Goal: Task Accomplishment & Management: Complete application form

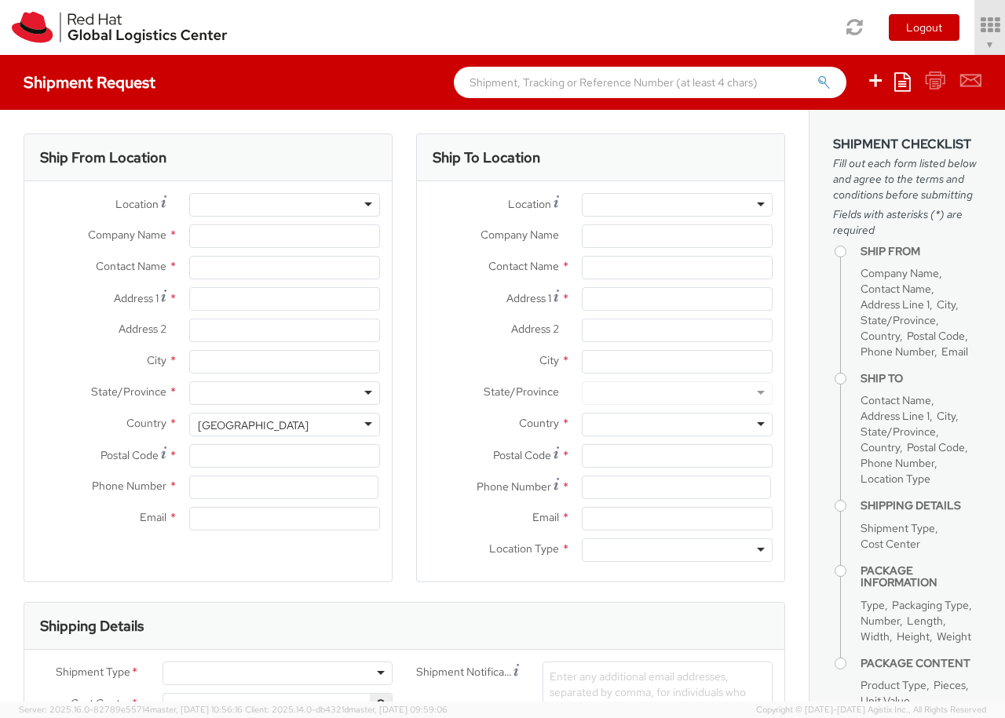
select select "850"
select select
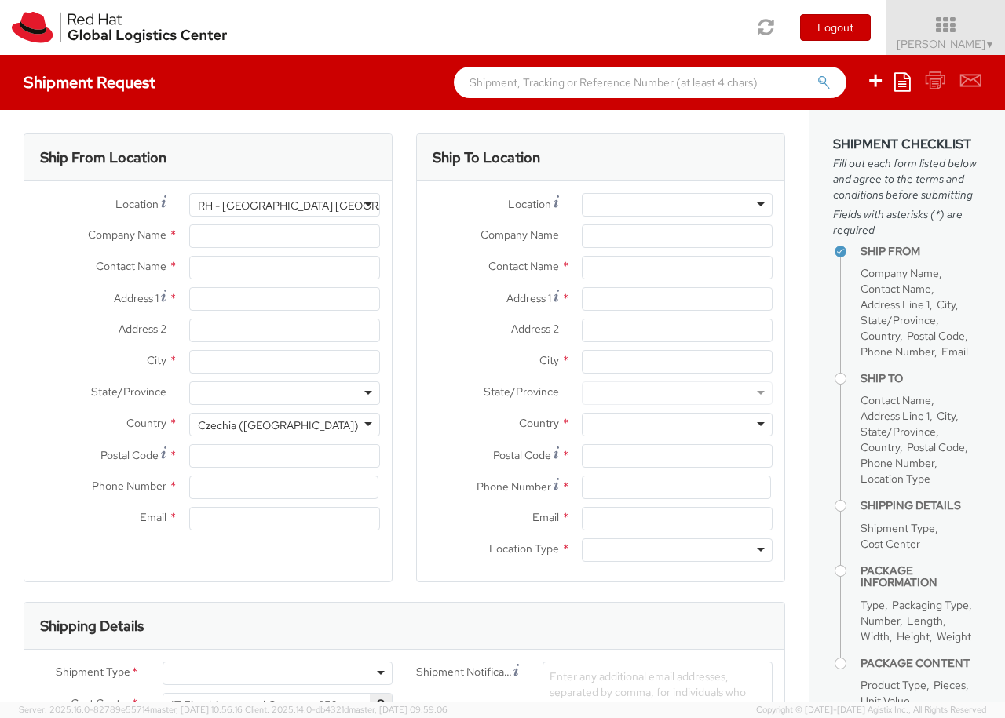
type input "Red Hat Czech s.r.o."
type input "[PERSON_NAME]"
type input "Purkynova 647/111"
type input "[GEOGRAPHIC_DATA]"
type input "621 00"
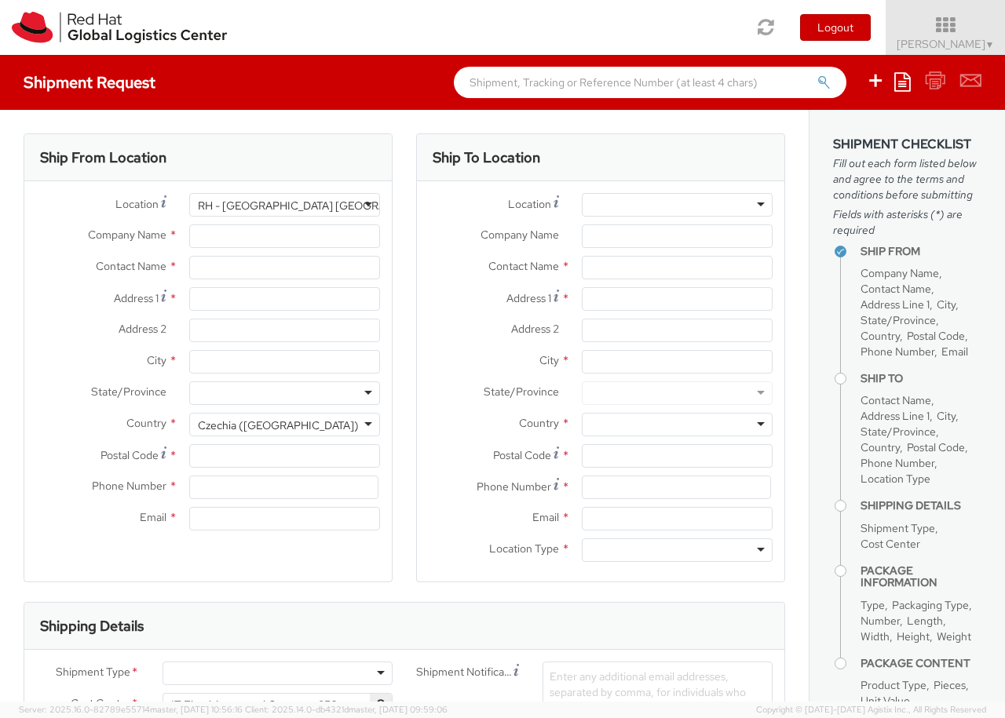
type input "420 532 294 555"
type input "[EMAIL_ADDRESS][DOMAIN_NAME]"
select select "CM"
select select "KGS"
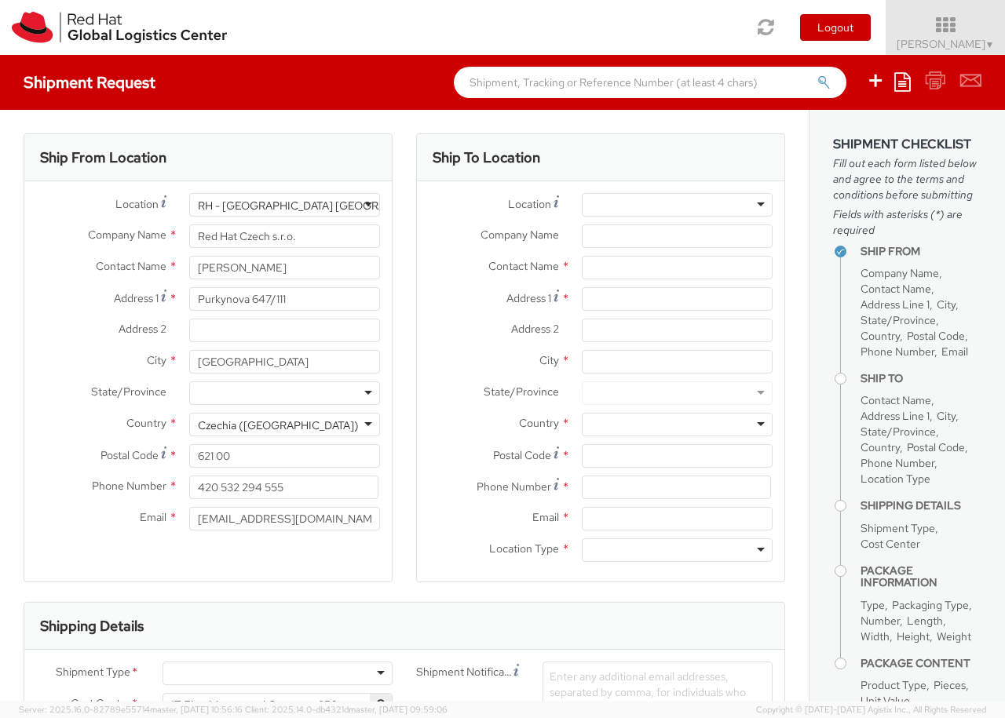
click at [677, 205] on div at bounding box center [677, 205] width 191 height 24
type input "[GEOGRAPHIC_DATA] [GEOGRAPHIC_DATA] - B"
type input "Red Hat Czech s.r.o."
type input "Purkynova 647/111"
type input "[GEOGRAPHIC_DATA]"
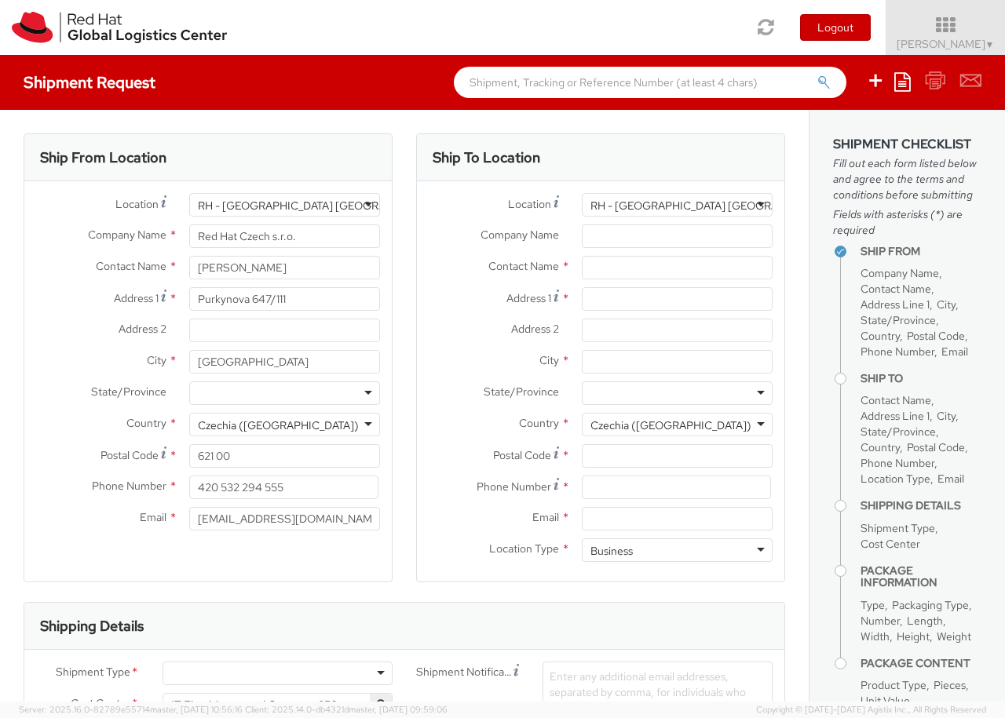
type input "621 00"
type input "420 532 294 555"
click at [677, 550] on div "Business" at bounding box center [677, 550] width 191 height 24
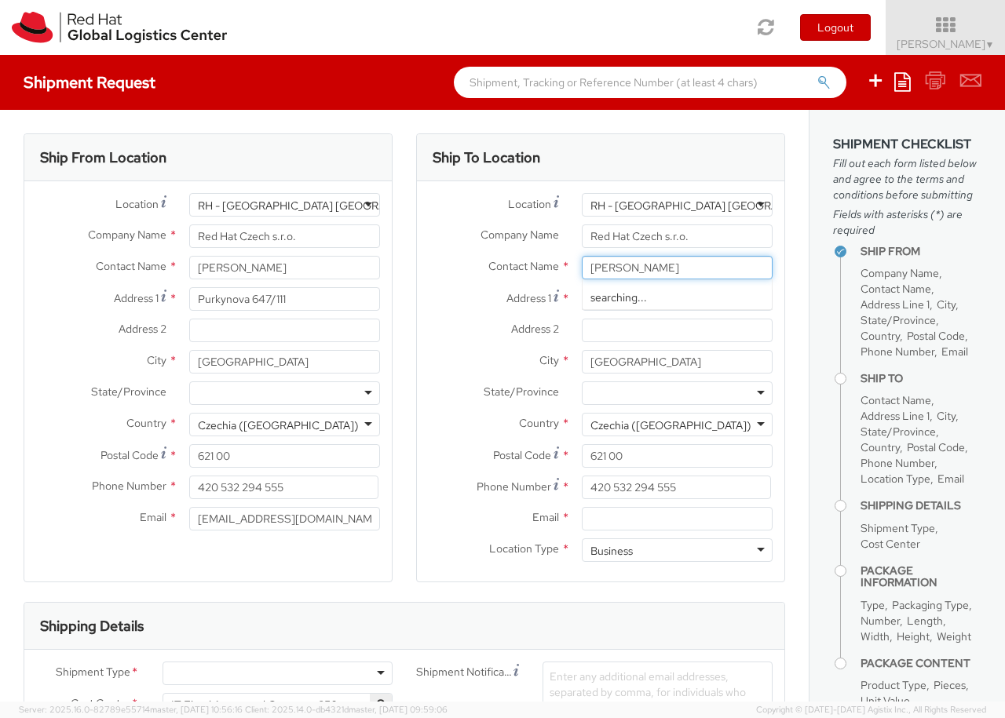
type input "[PERSON_NAME]"
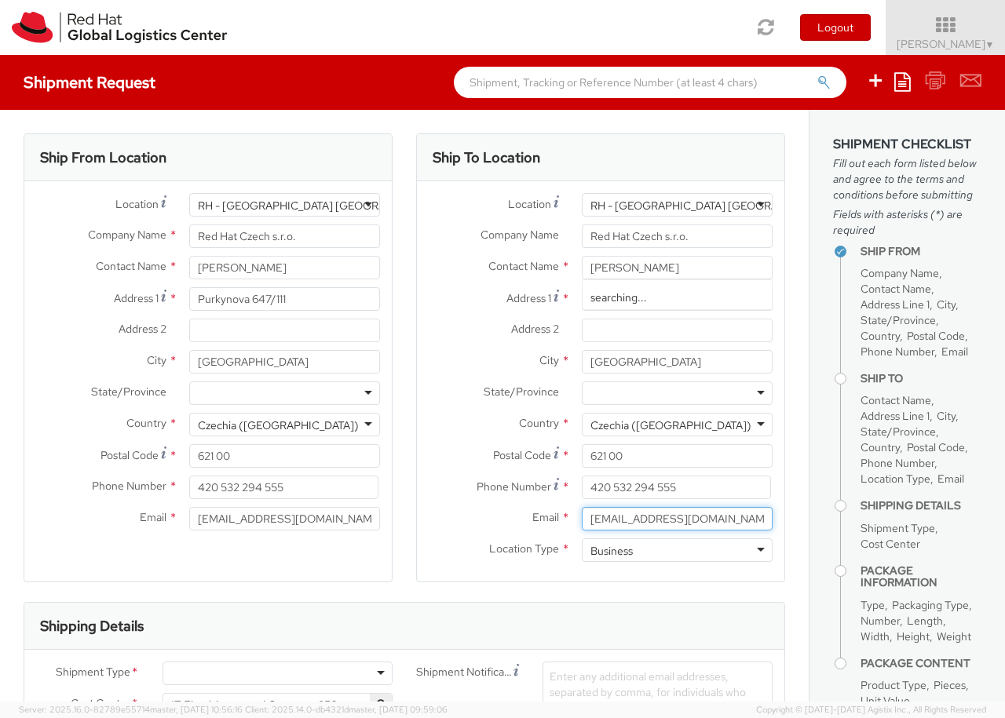
type input "[EMAIL_ADDRESS][DOMAIN_NAME]"
type input "123456789"
click at [277, 674] on div at bounding box center [277, 674] width 230 height 24
type input "bu"
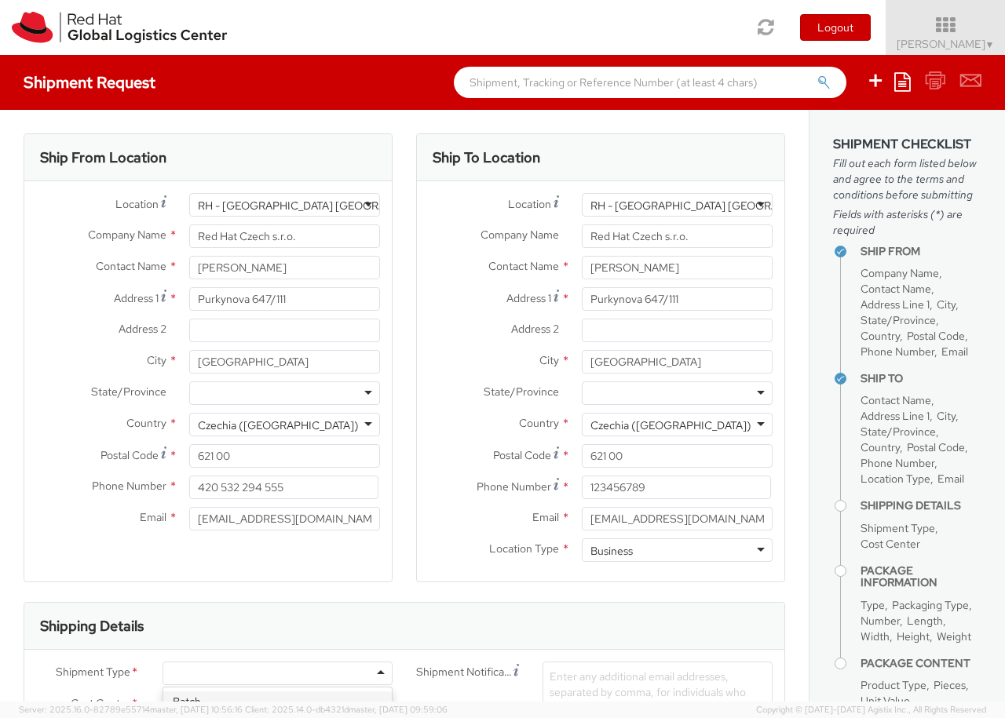
type input "ref"
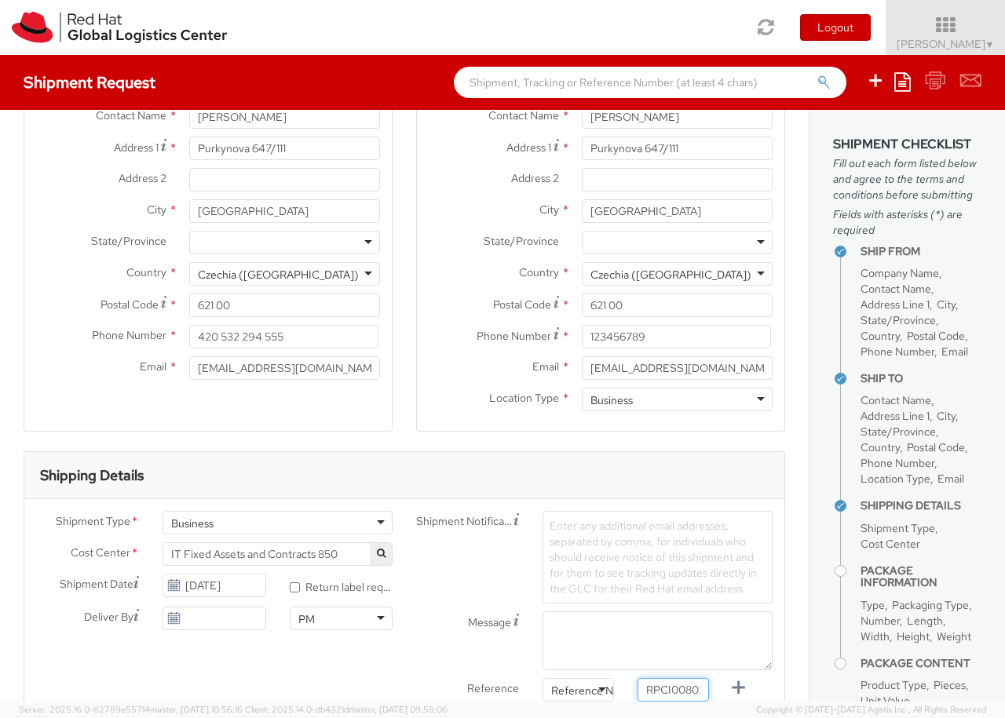
type input "RPCI0080269"
type input "[EMAIL_ADDRESS][DOMAIN_NAME]"
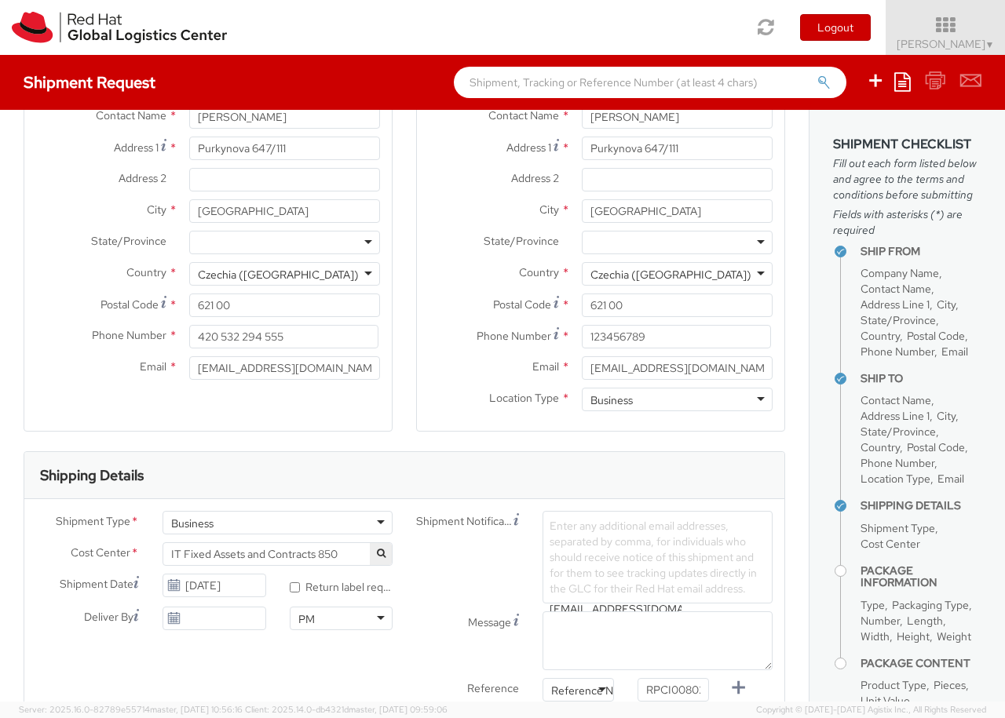
type input "lap"
select select "LAPTOP"
type input "your"
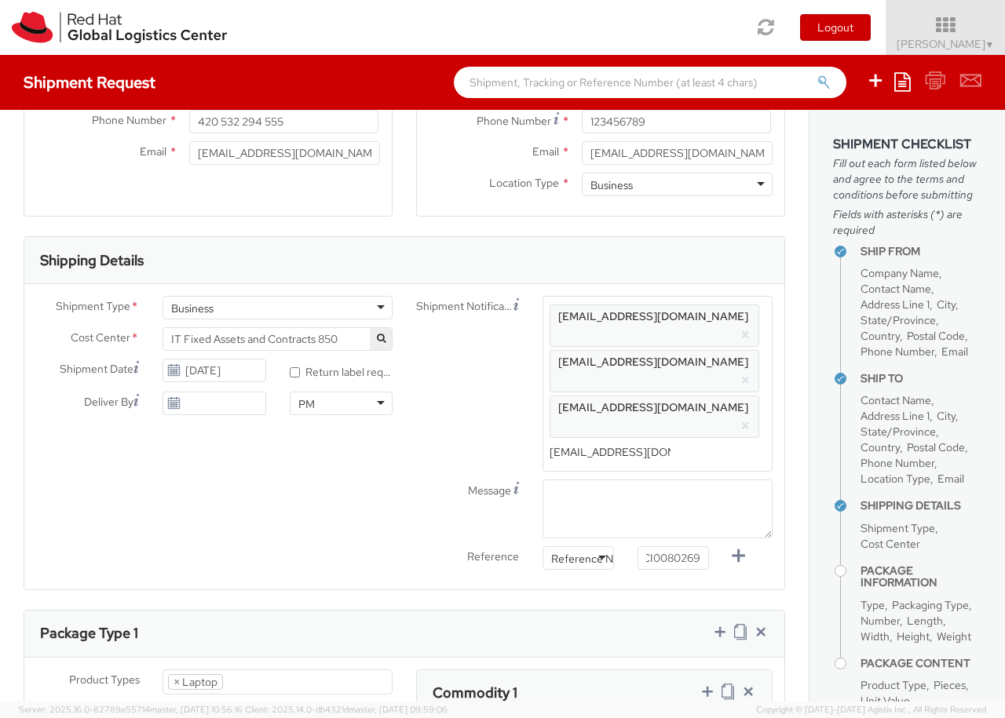
type input "1"
type input "50"
type input "30"
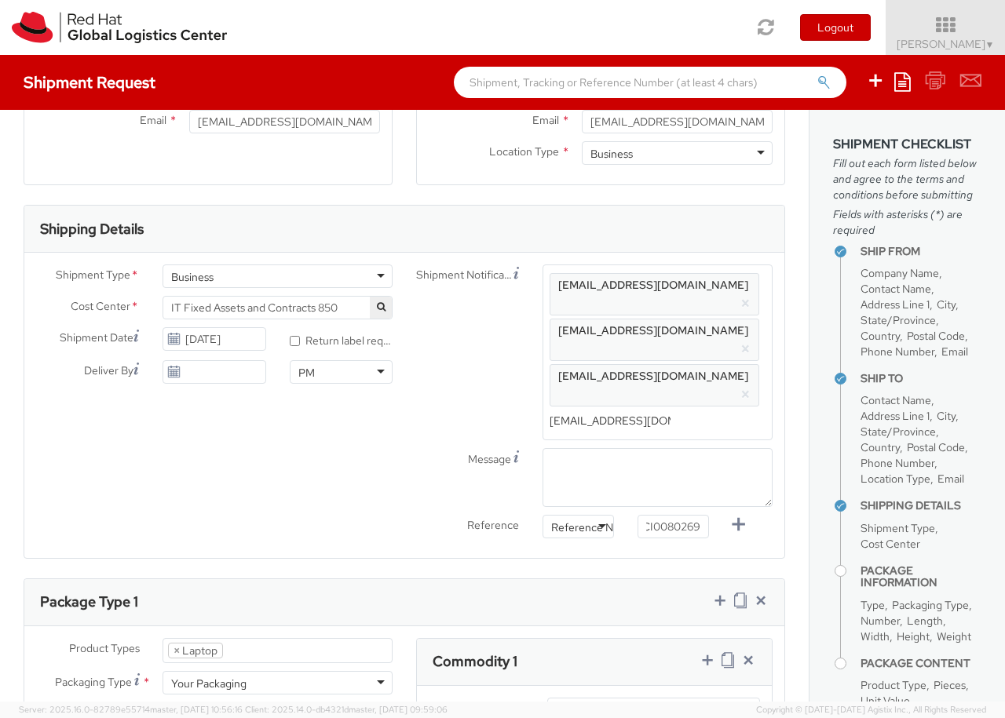
type input "20"
type input "4"
type input "Lenovo X Series"
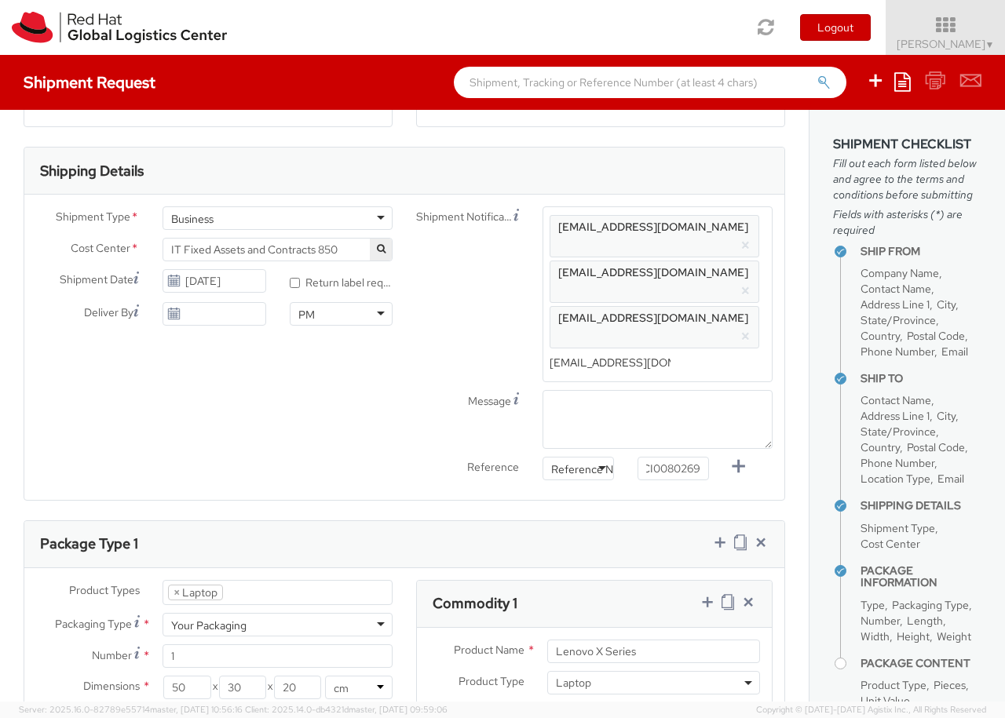
type input "1,428.98"
type input "EUR"
click at [706, 594] on icon at bounding box center [707, 602] width 16 height 16
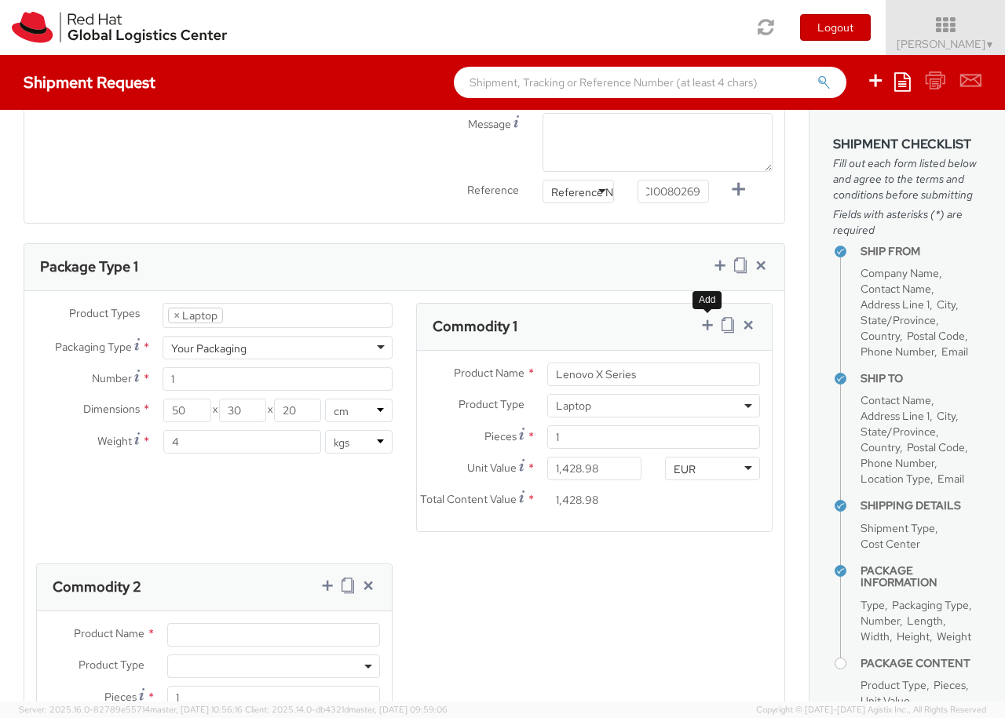
click at [273, 655] on span at bounding box center [273, 667] width 213 height 24
select select "DOC_STATION"
click at [214, 717] on input "Unit Value *" at bounding box center [214, 729] width 95 height 24
type input "200.00"
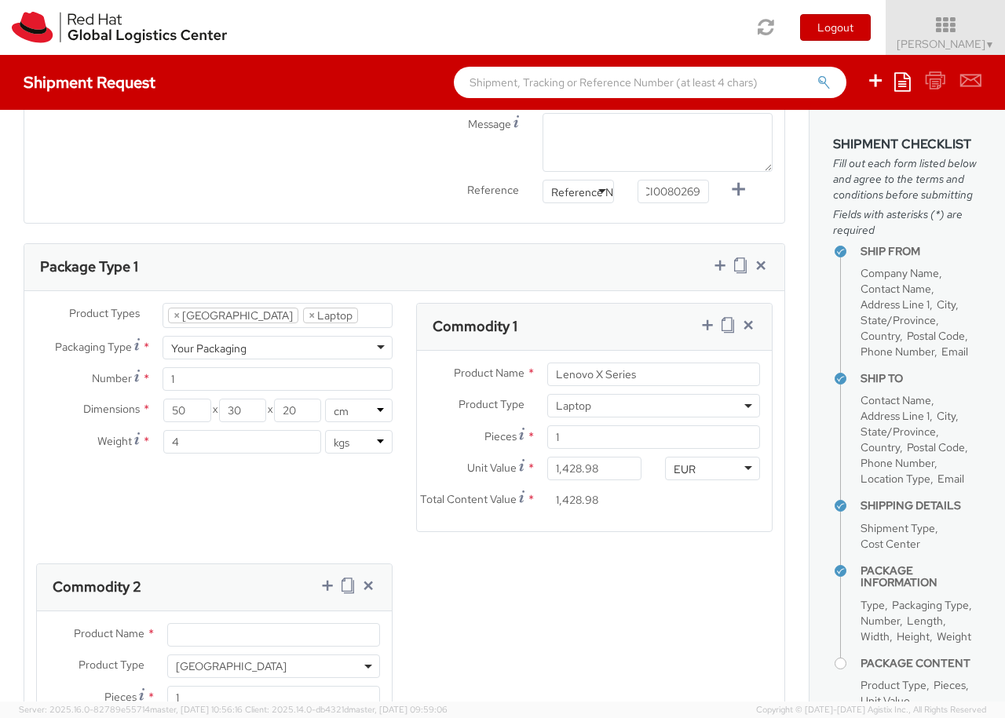
type input "200.00"
type input "Lenovo Thunderbolt 4 Dock"
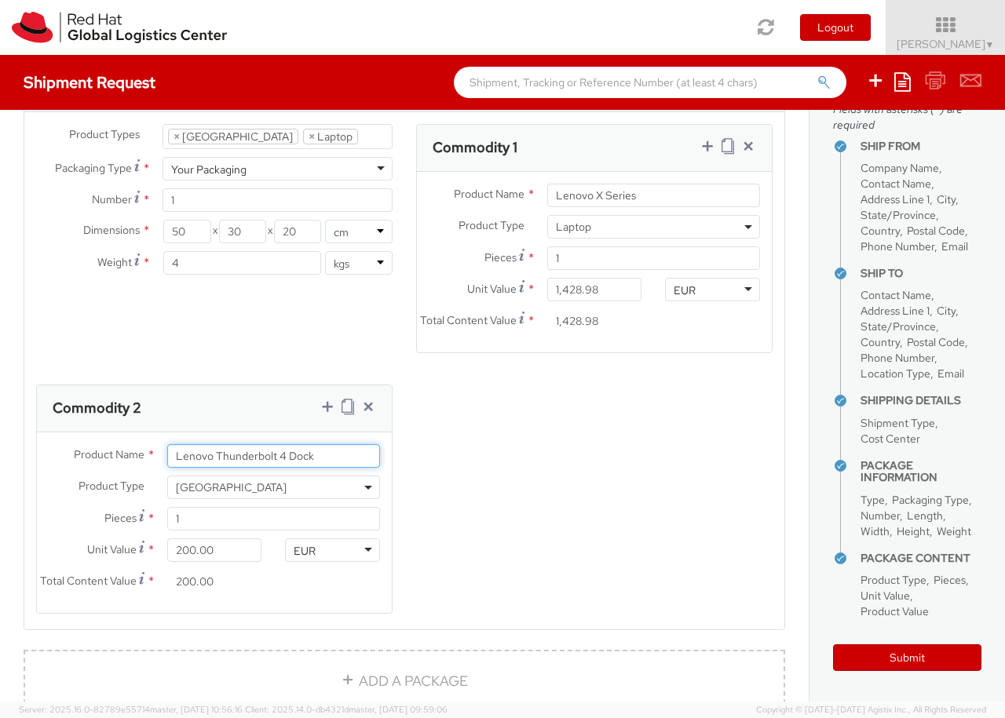
scroll to position [106, 0]
